Goal: Task Accomplishment & Management: Manage account settings

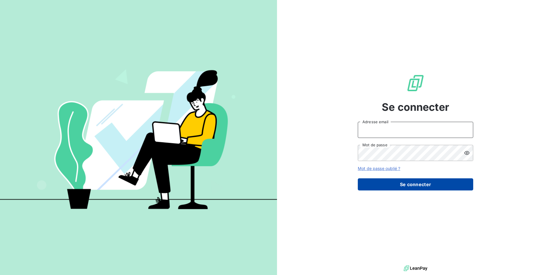
type input "[PERSON_NAME][EMAIL_ADDRESS][DOMAIN_NAME]"
click at [414, 182] on button "Se connecter" at bounding box center [415, 184] width 115 height 12
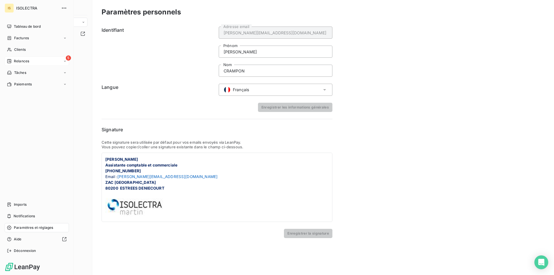
click at [22, 59] on span "Relances" at bounding box center [21, 61] width 15 height 5
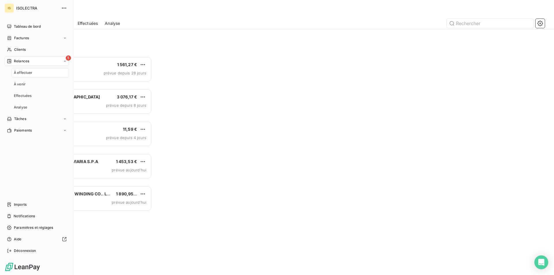
scroll to position [214, 120]
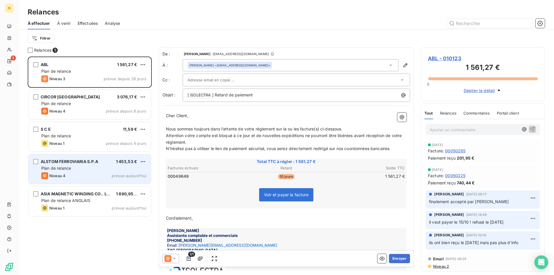
click at [54, 170] on span "Plan de relance" at bounding box center [56, 168] width 30 height 5
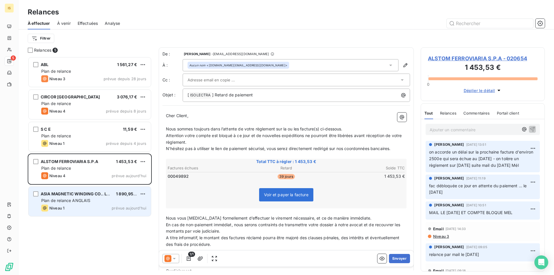
click at [57, 196] on div "ASIA MAGNETIC WINDING CO.. LTD" at bounding box center [76, 194] width 71 height 6
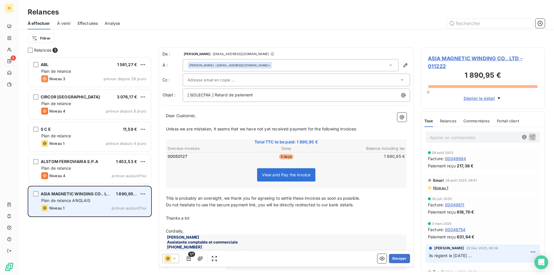
scroll to position [214, 120]
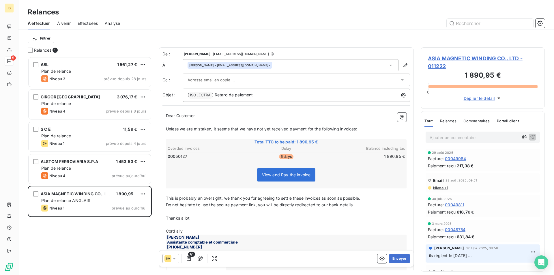
click at [487, 138] on p "Ajouter un commentaire ﻿" at bounding box center [473, 137] width 89 height 7
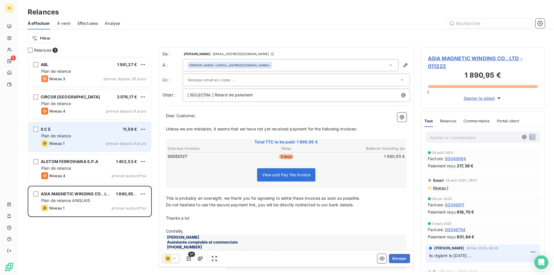
click at [107, 138] on div "Plan de relance" at bounding box center [93, 136] width 105 height 6
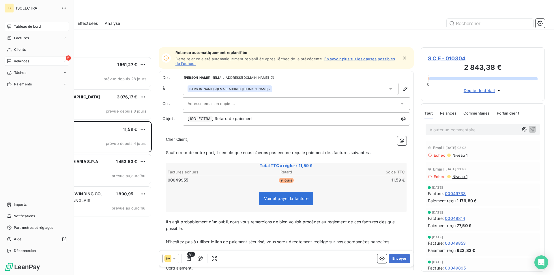
click at [14, 30] on div "Tableau de bord" at bounding box center [37, 26] width 64 height 9
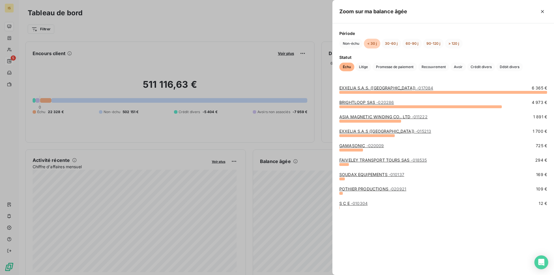
click at [416, 89] on span "- 017084" at bounding box center [424, 87] width 16 height 5
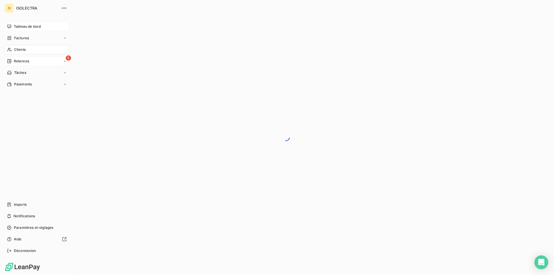
click at [14, 26] on span "Tableau de bord" at bounding box center [27, 26] width 27 height 5
